Goal: Task Accomplishment & Management: Use online tool/utility

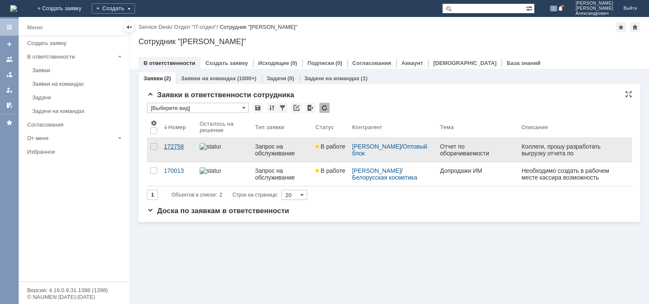
click at [173, 147] on div "172758" at bounding box center [178, 146] width 29 height 7
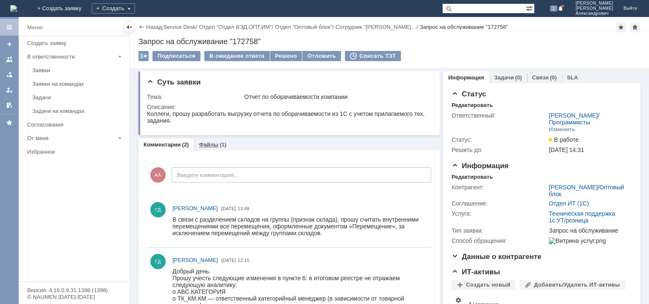
click at [210, 146] on link "Файлы" at bounding box center [209, 144] width 20 height 6
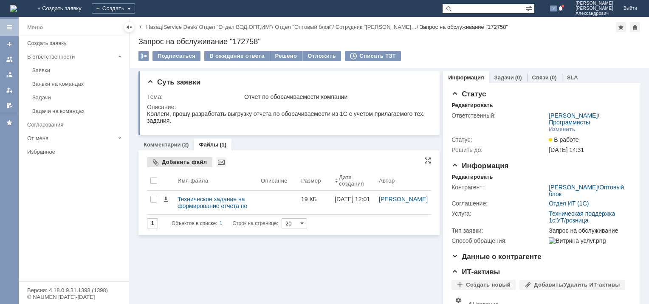
click at [183, 162] on div "Добавить файл" at bounding box center [179, 162] width 65 height 10
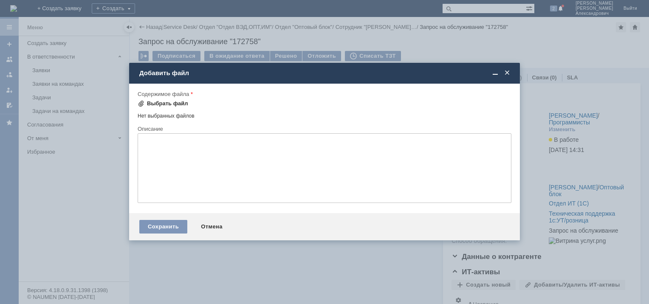
click at [155, 103] on div "Выбрать файл" at bounding box center [167, 103] width 41 height 7
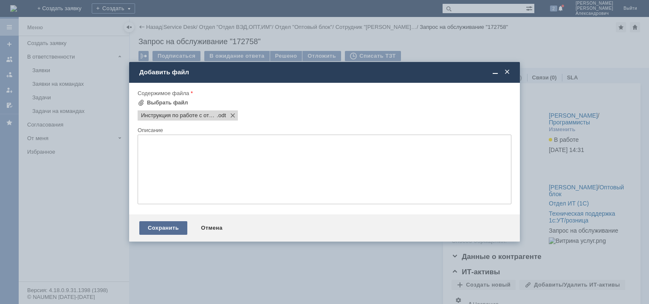
click at [172, 229] on div "Сохранить" at bounding box center [163, 228] width 48 height 14
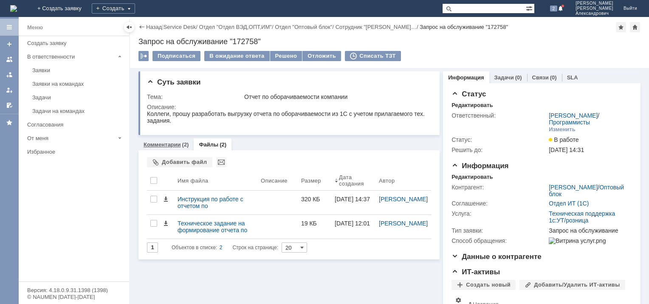
click at [166, 143] on link "Комментарии" at bounding box center [162, 144] width 37 height 6
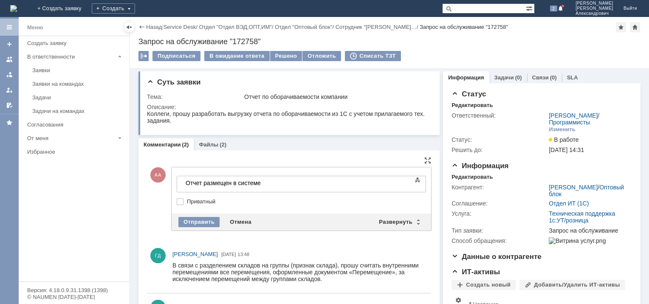
click at [267, 182] on div "Отчет размещен в системе" at bounding box center [246, 183] width 121 height 7
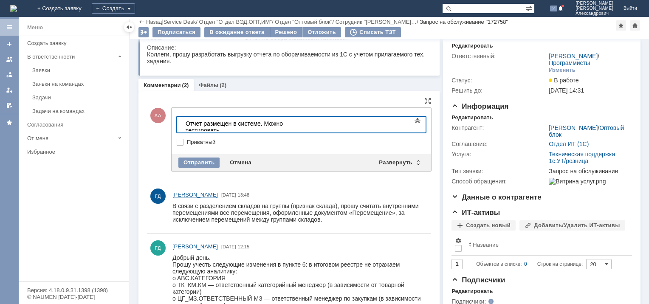
scroll to position [42, 0]
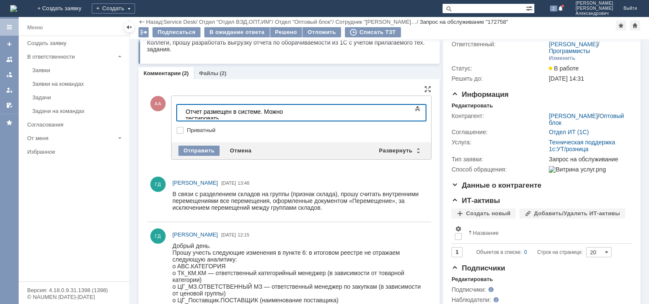
click at [199, 109] on div "Отчет размещен в системе. Можно тестировать." at bounding box center [246, 115] width 121 height 14
click at [204, 146] on div "Отправить" at bounding box center [198, 151] width 41 height 10
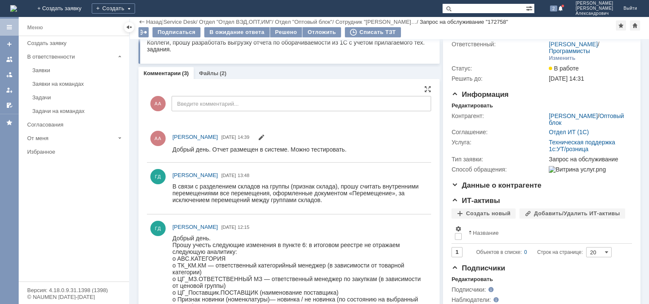
scroll to position [0, 0]
click at [209, 73] on link "Файлы" at bounding box center [209, 73] width 20 height 6
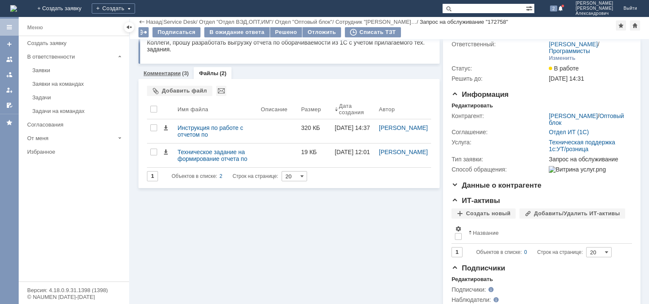
click at [170, 73] on link "Комментарии" at bounding box center [162, 73] width 37 height 6
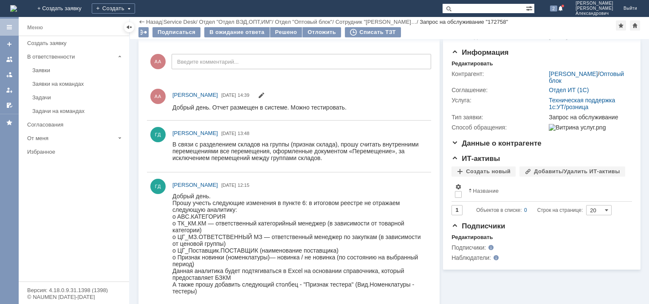
scroll to position [85, 0]
